Goal: Task Accomplishment & Management: Use online tool/utility

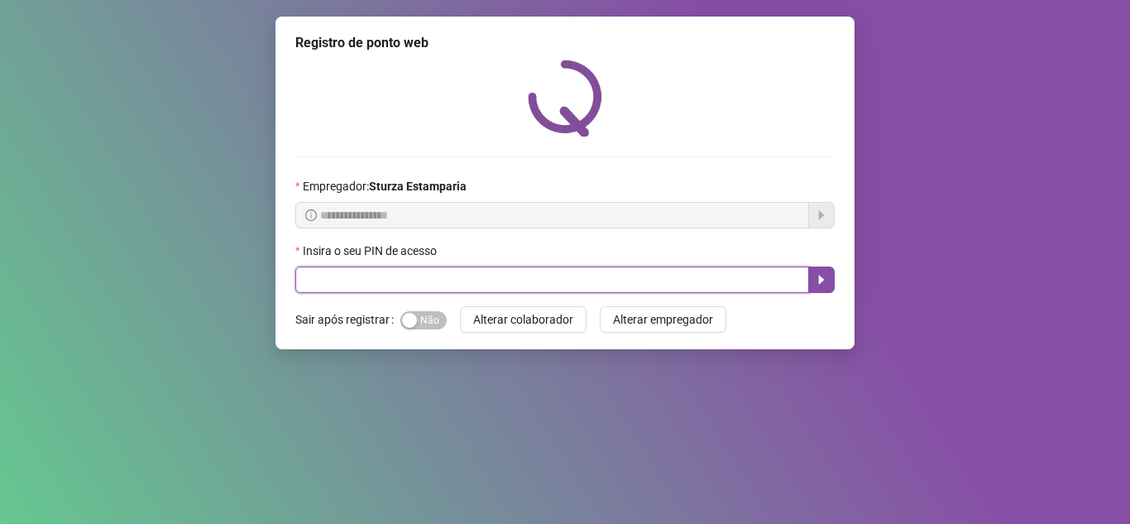
click at [366, 284] on input "text" at bounding box center [552, 279] width 514 height 26
type input "*****"
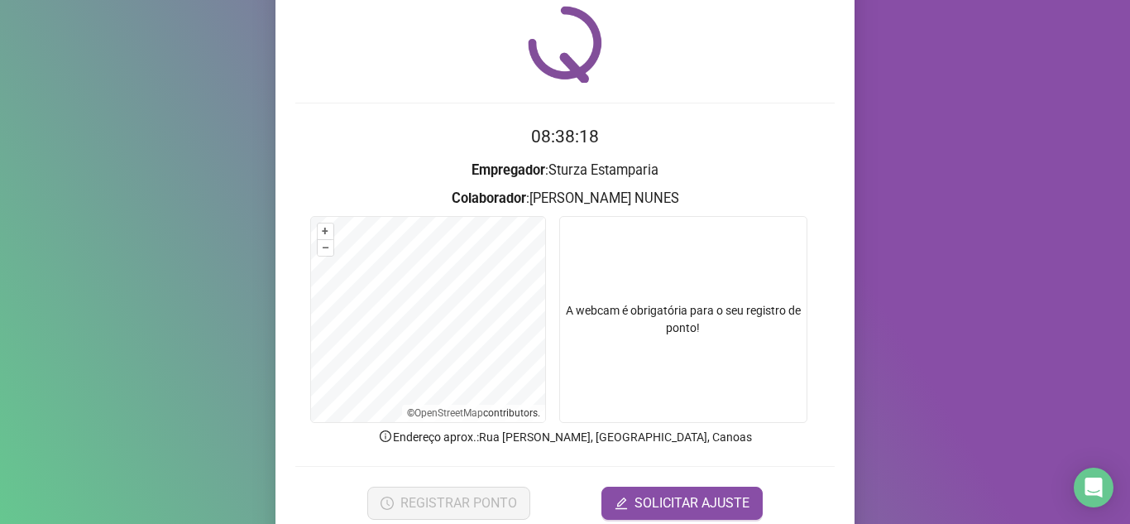
scroll to position [83, 0]
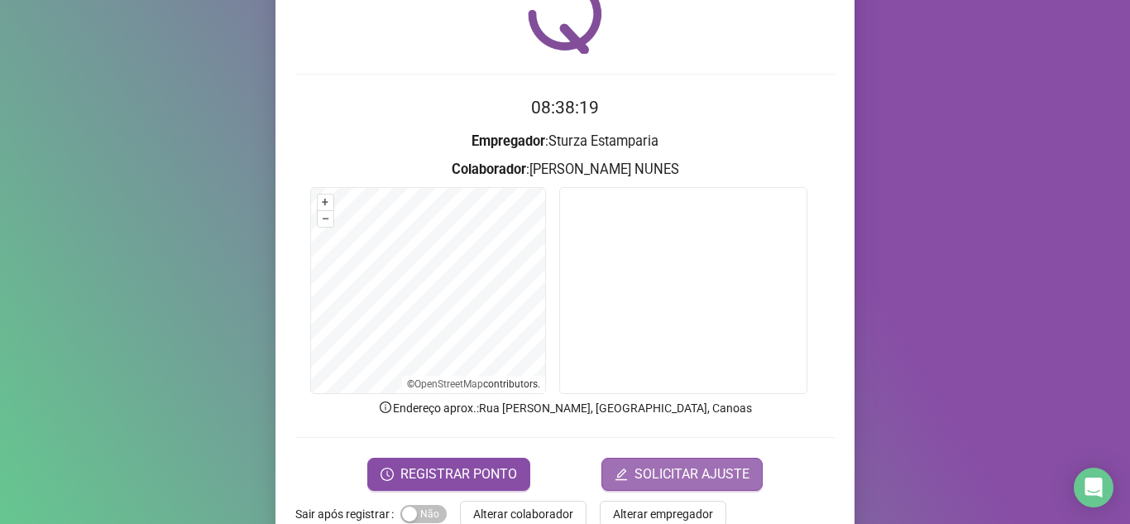
click at [679, 477] on span "SOLICITAR AJUSTE" at bounding box center [692, 474] width 115 height 20
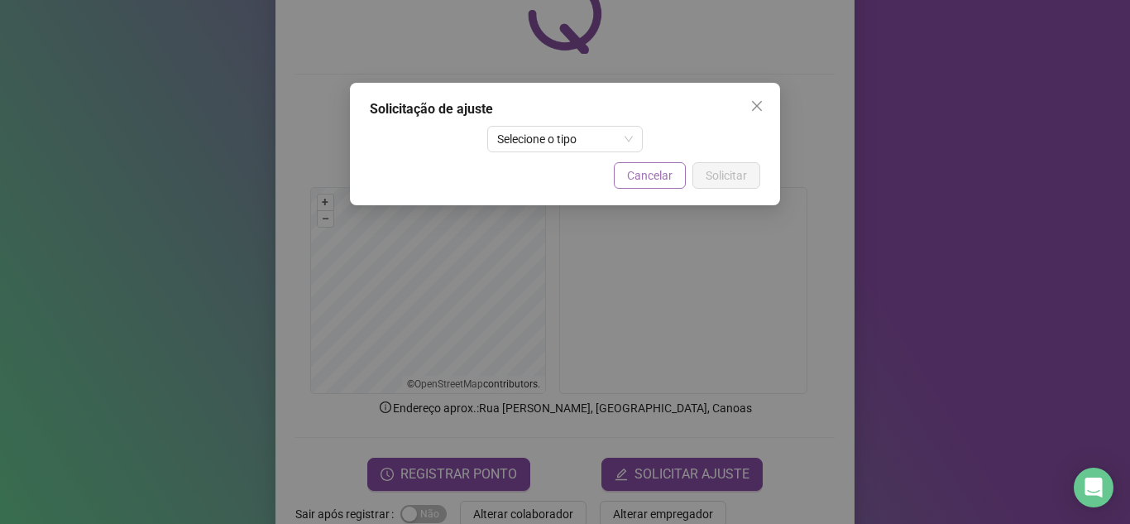
click at [656, 170] on span "Cancelar" at bounding box center [649, 175] width 45 height 18
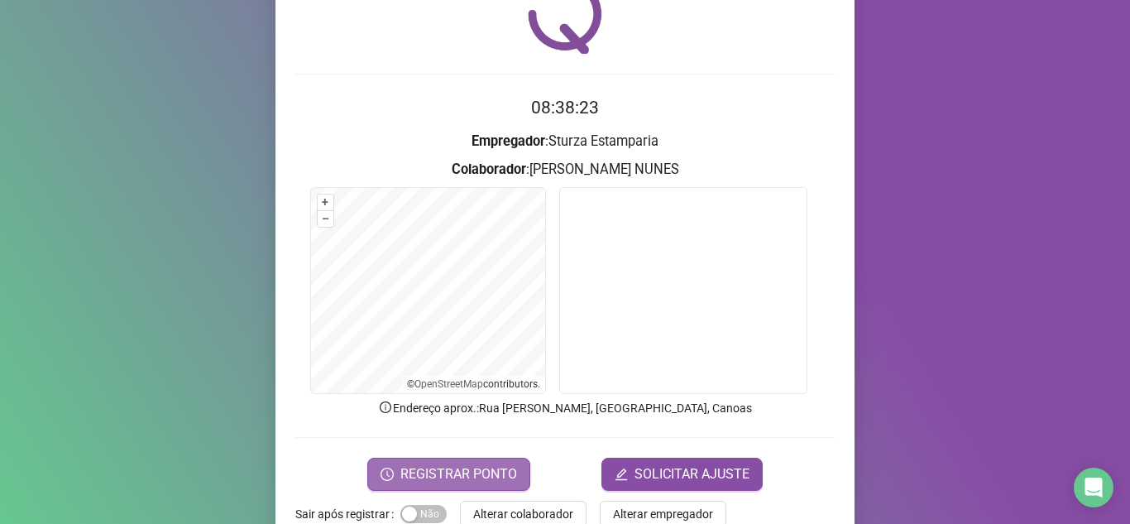
click at [453, 483] on span "REGISTRAR PONTO" at bounding box center [458, 474] width 117 height 20
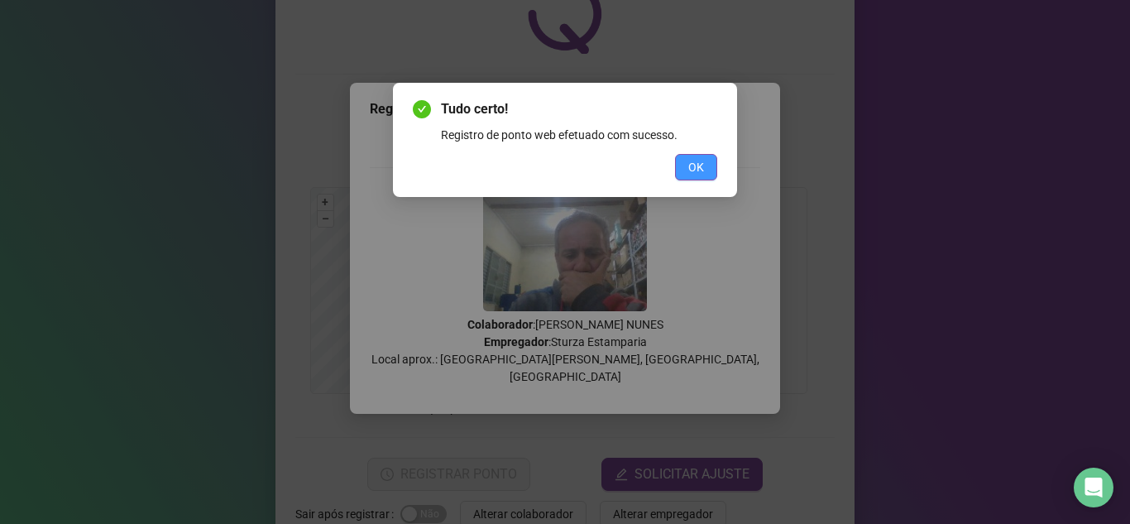
click at [683, 165] on button "OK" at bounding box center [696, 167] width 42 height 26
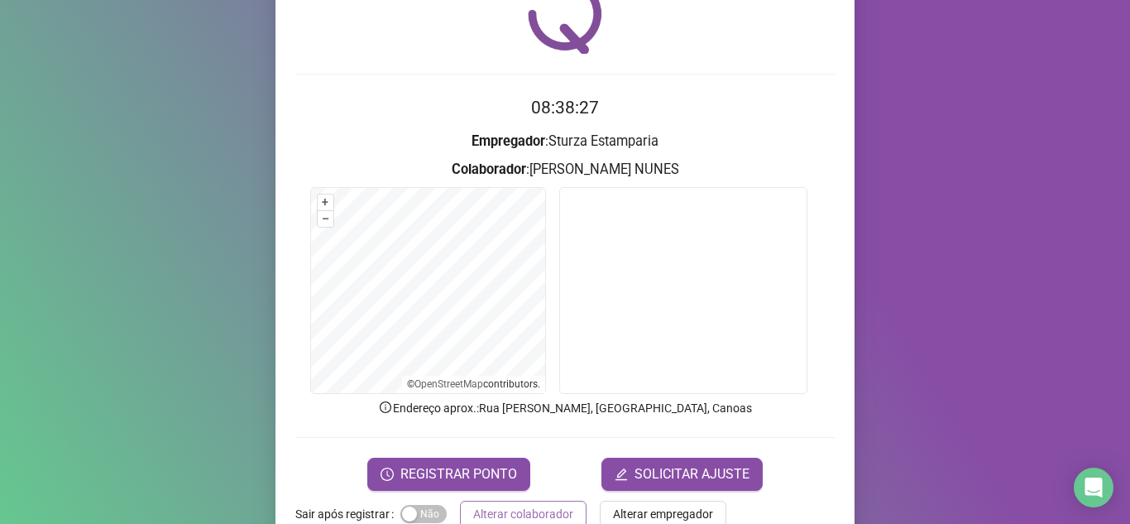
click at [505, 495] on span "Alterar colaborador" at bounding box center [523, 514] width 100 height 18
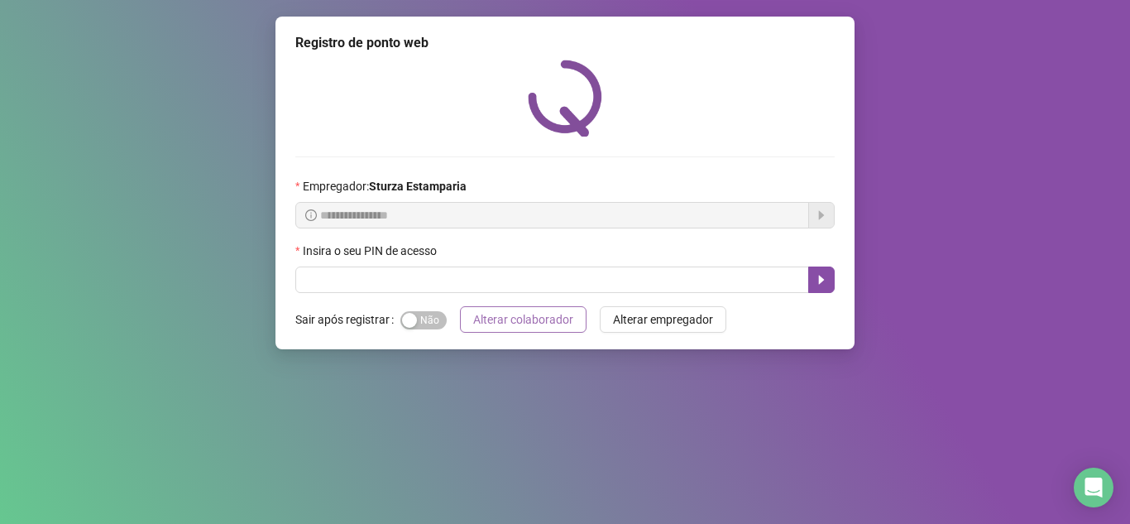
scroll to position [0, 0]
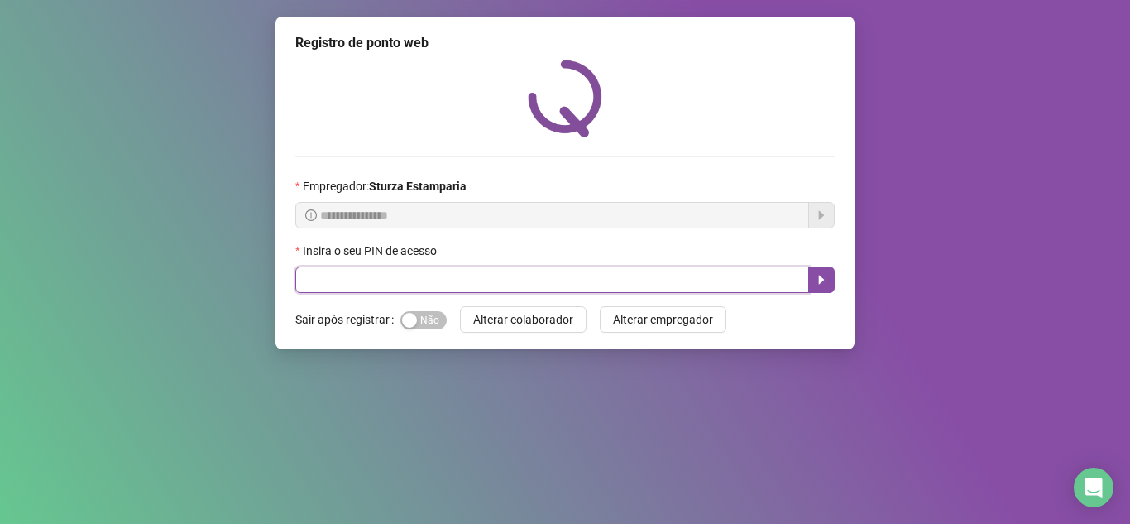
click at [449, 287] on input "text" at bounding box center [552, 279] width 514 height 26
type input "*****"
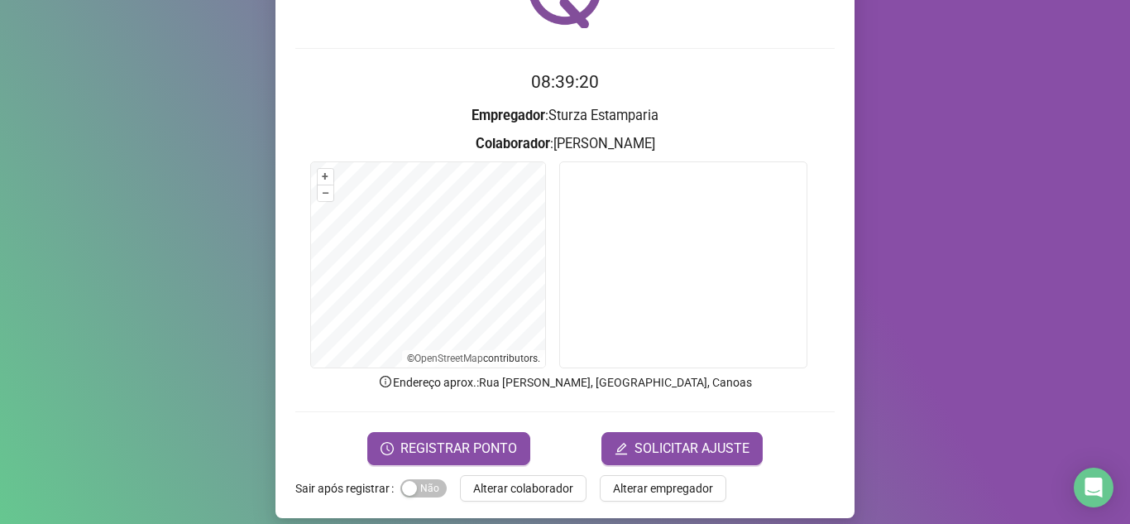
scroll to position [122, 0]
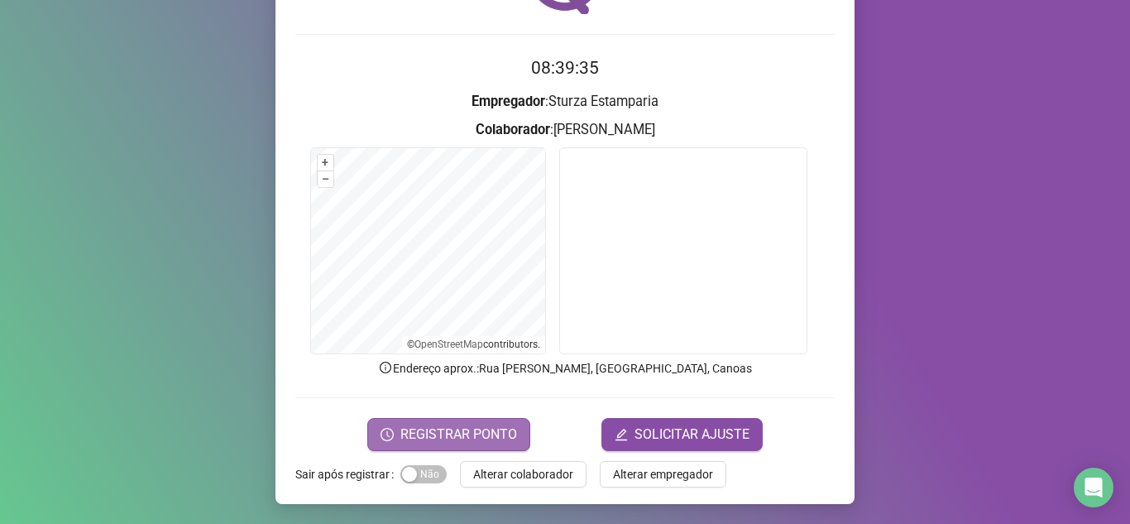
click at [455, 433] on span "REGISTRAR PONTO" at bounding box center [458, 434] width 117 height 20
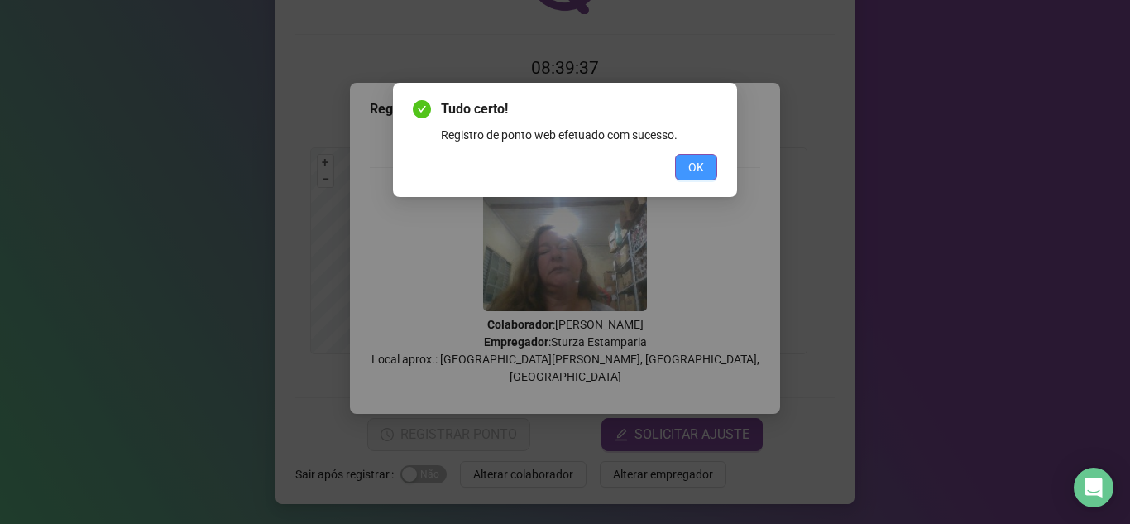
click at [687, 167] on button "OK" at bounding box center [696, 167] width 42 height 26
